Goal: Task Accomplishment & Management: Use online tool/utility

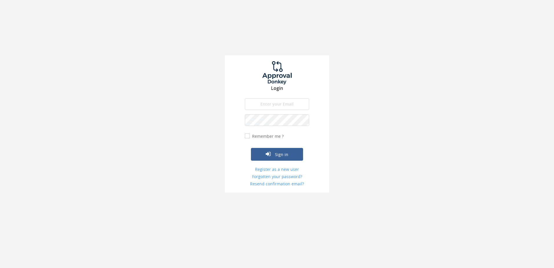
type input "[PERSON_NAME][EMAIL_ADDRESS][DOMAIN_NAME]"
click at [262, 137] on label "Remember me ?" at bounding box center [267, 136] width 33 height 6
click at [249, 137] on input "Remember me ?" at bounding box center [247, 136] width 4 height 4
checkbox input "true"
click at [270, 152] on icon "submit" at bounding box center [268, 154] width 5 height 6
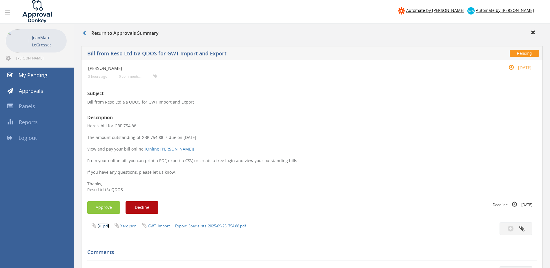
click at [101, 226] on link "Bill.pdf" at bounding box center [103, 225] width 12 height 5
click at [190, 229] on div "Bill.pdf Xero.json GWT_Import___Export_Specialists_2025-09-25_754.88.pdf" at bounding box center [312, 228] width 458 height 12
click at [192, 226] on link "GWT_Import___Export_Specialists_2025-09-25_754.88.pdf" at bounding box center [197, 225] width 98 height 5
click at [111, 205] on button "Approve" at bounding box center [103, 207] width 33 height 12
click at [97, 225] on link "Bill.pdf" at bounding box center [103, 225] width 12 height 5
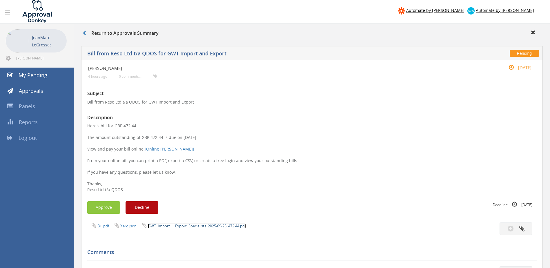
click at [208, 226] on link "GWT_Import___Export_Specialists_2025-09-25_472.44.pdf" at bounding box center [197, 225] width 98 height 5
click at [102, 210] on button "Approve" at bounding box center [103, 207] width 33 height 12
click at [201, 227] on link "GWT_Import___Export_Specialists_2025-09-25_1105.51.pdf" at bounding box center [198, 225] width 100 height 5
click at [225, 225] on link "GWT_Import___Export_Specialists_2025-09-25_911.02.pdf" at bounding box center [197, 225] width 98 height 5
click at [234, 225] on link "GWT_Import___Export_Specialists_2025-09-25_1585.04.pdf" at bounding box center [198, 225] width 100 height 5
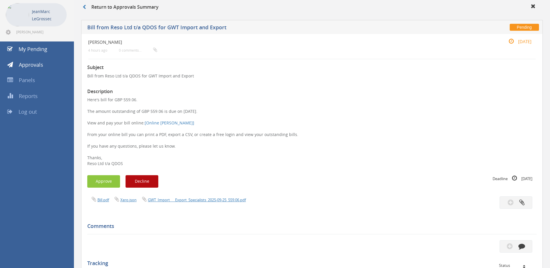
scroll to position [116, 0]
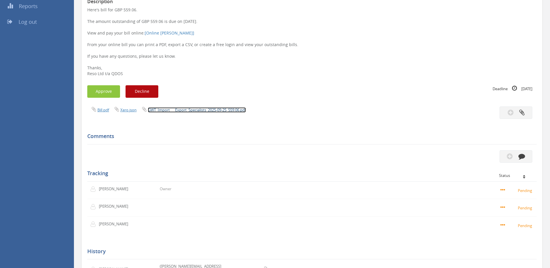
click at [212, 111] on link "GWT_Import___Export_Specialists_2025-09-25_559.06.pdf" at bounding box center [197, 109] width 98 height 5
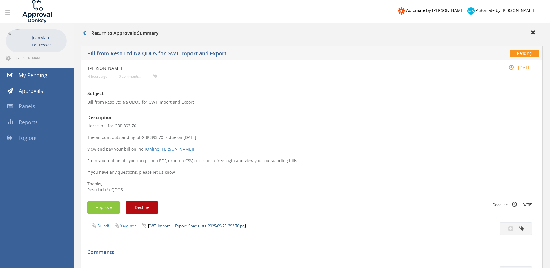
click at [166, 225] on link "GWT_Import___Export_Specialists_2025-09-25_393.70.pdf" at bounding box center [197, 225] width 98 height 5
